Goal: Navigation & Orientation: Go to known website

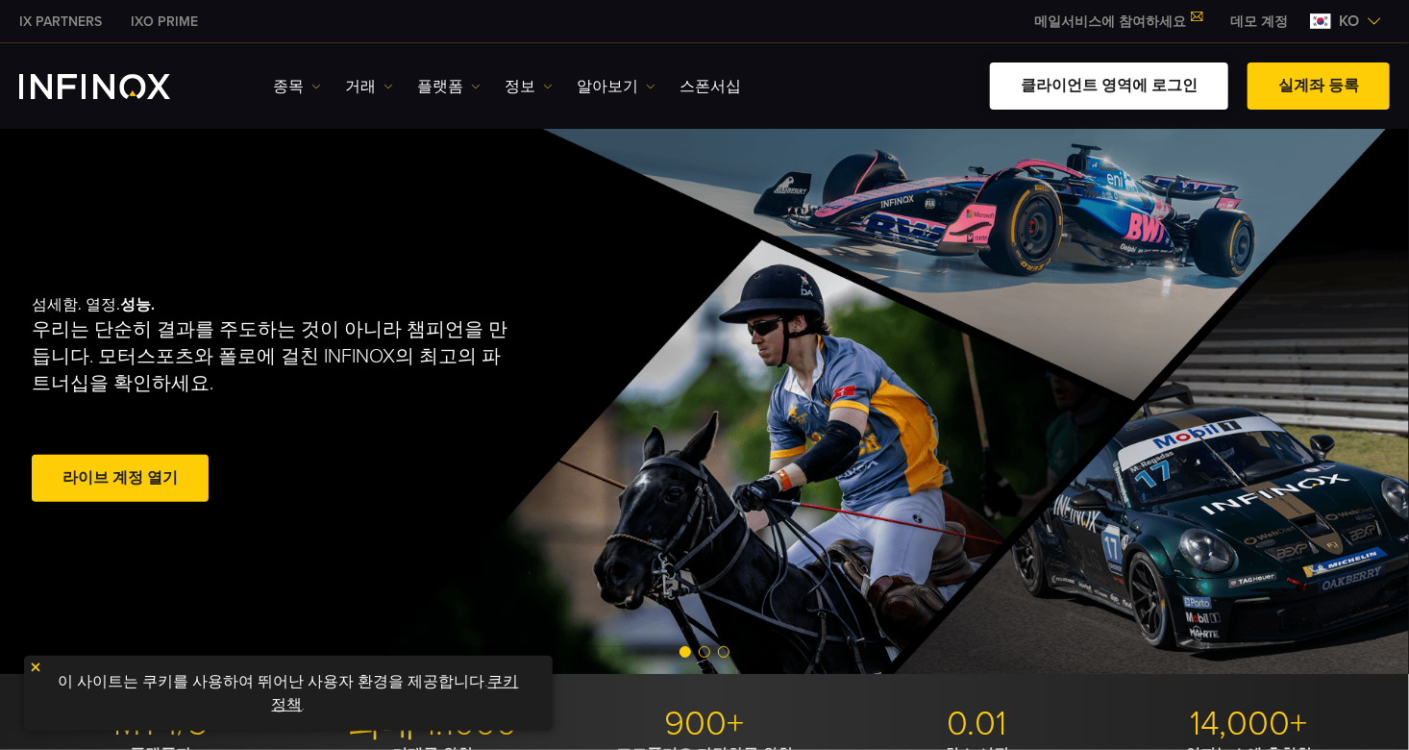
click at [1199, 89] on link "클라이언트 영역에 로그인" at bounding box center [1109, 85] width 238 height 47
click at [1148, 97] on link "클라이언트 영역에 로그인" at bounding box center [1109, 85] width 238 height 47
